Goal: Task Accomplishment & Management: Use online tool/utility

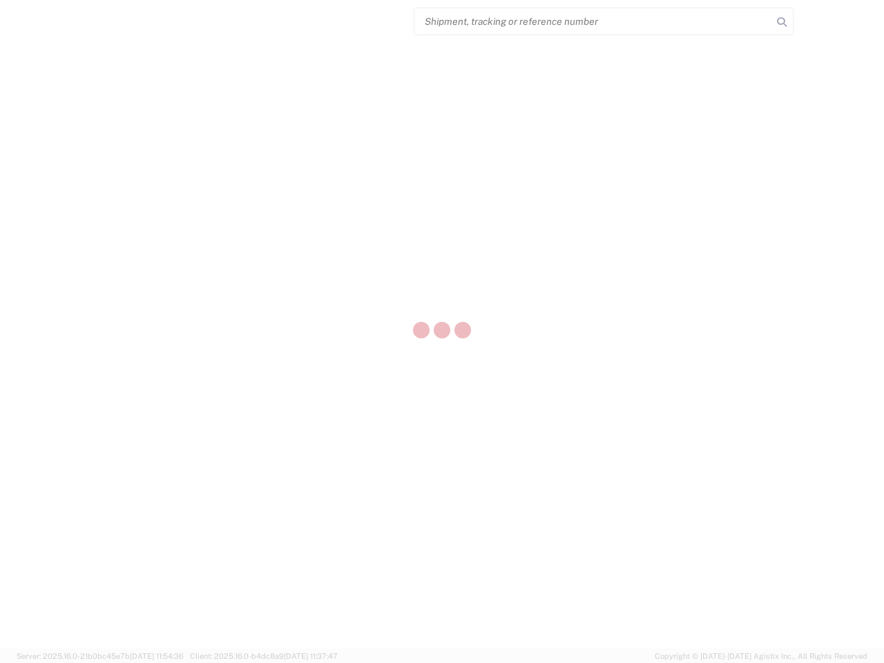
select select "US"
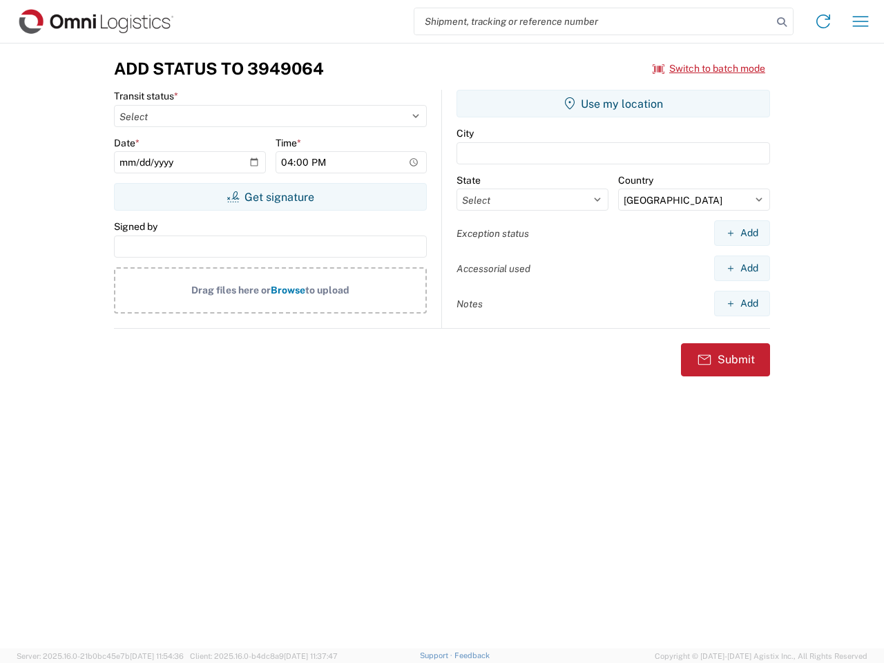
click at [593, 21] on input "search" at bounding box center [593, 21] width 358 height 26
click at [782, 22] on icon at bounding box center [781, 21] width 19 height 19
click at [823, 21] on icon at bounding box center [823, 21] width 22 height 22
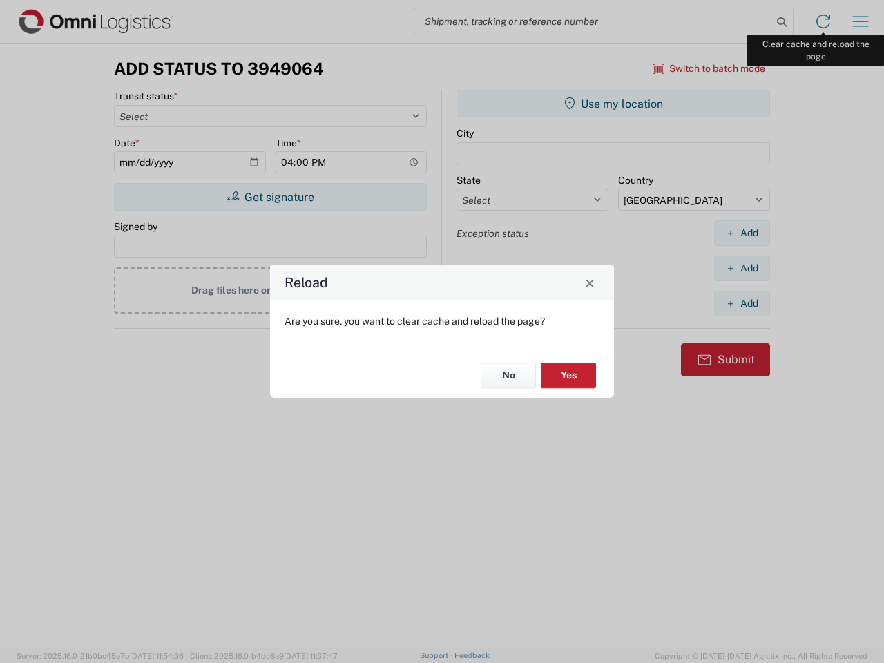
click at [860, 21] on div "Reload Are you sure, you want to clear cache and reload the page? No Yes" at bounding box center [442, 331] width 884 height 663
click at [709, 68] on div "Reload Are you sure, you want to clear cache and reload the page? No Yes" at bounding box center [442, 331] width 884 height 663
click at [270, 197] on div "Reload Are you sure, you want to clear cache and reload the page? No Yes" at bounding box center [442, 331] width 884 height 663
click at [613, 104] on div "Reload Are you sure, you want to clear cache and reload the page? No Yes" at bounding box center [442, 331] width 884 height 663
click at [742, 233] on div "Reload Are you sure, you want to clear cache and reload the page? No Yes" at bounding box center [442, 331] width 884 height 663
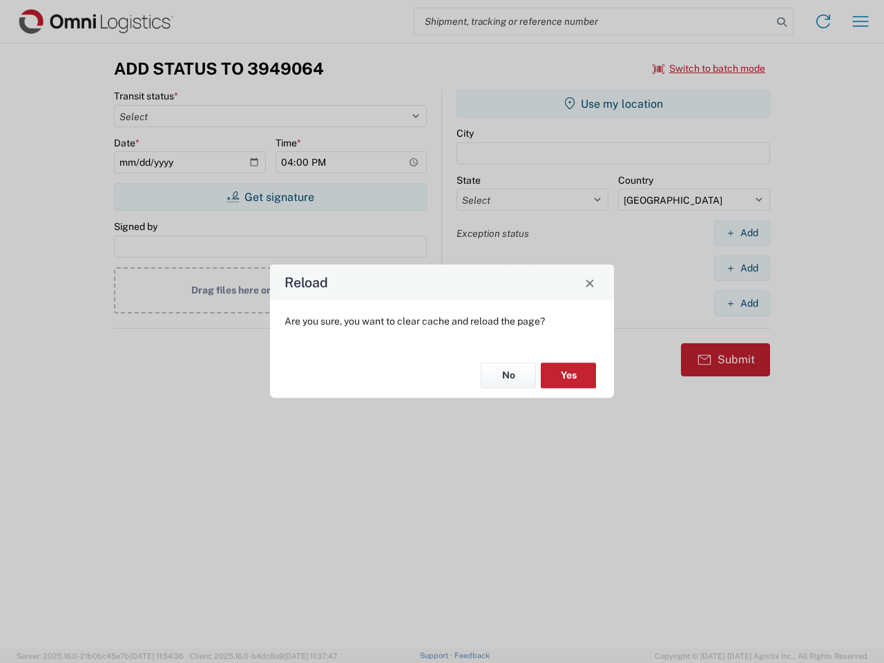
click at [742, 268] on div "Reload Are you sure, you want to clear cache and reload the page? No Yes" at bounding box center [442, 331] width 884 height 663
click at [742, 303] on div "Reload Are you sure, you want to clear cache and reload the page? No Yes" at bounding box center [442, 331] width 884 height 663
